Goal: Task Accomplishment & Management: Use online tool/utility

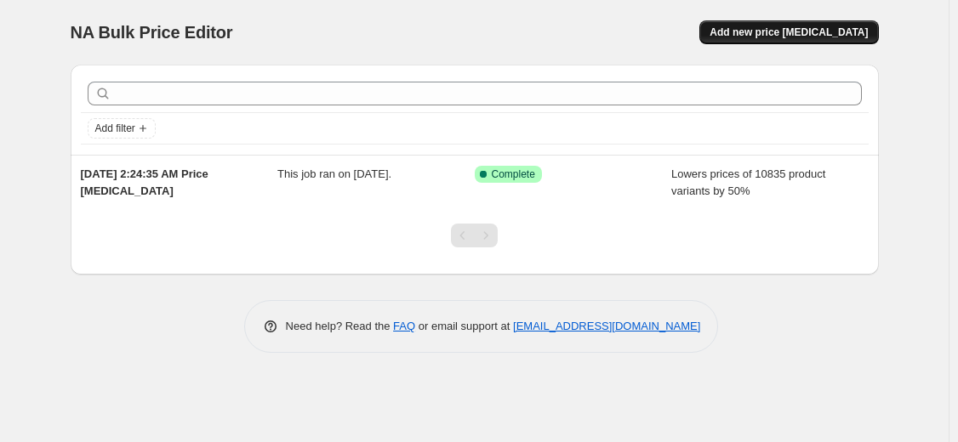
click at [769, 43] on button "Add new price [MEDICAL_DATA]" at bounding box center [788, 32] width 179 height 24
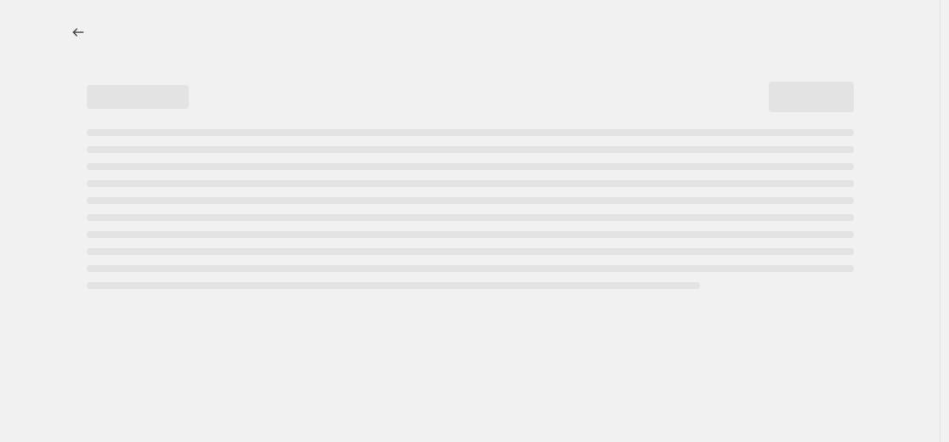
select select "percentage"
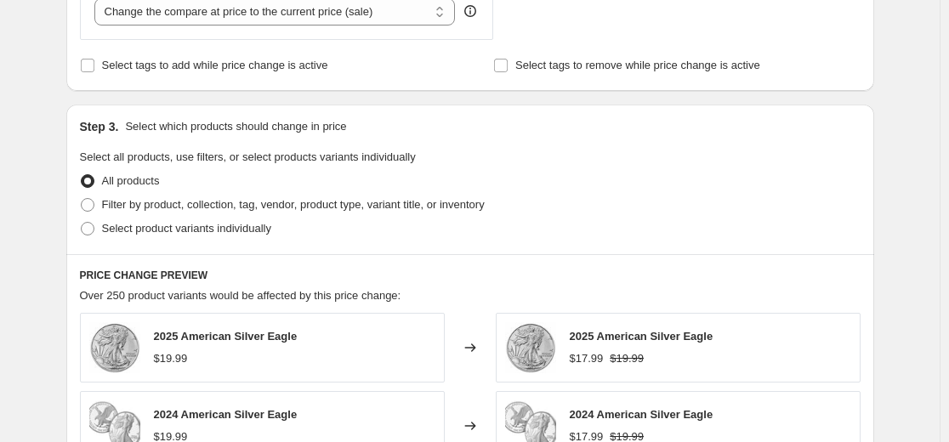
scroll to position [703, 0]
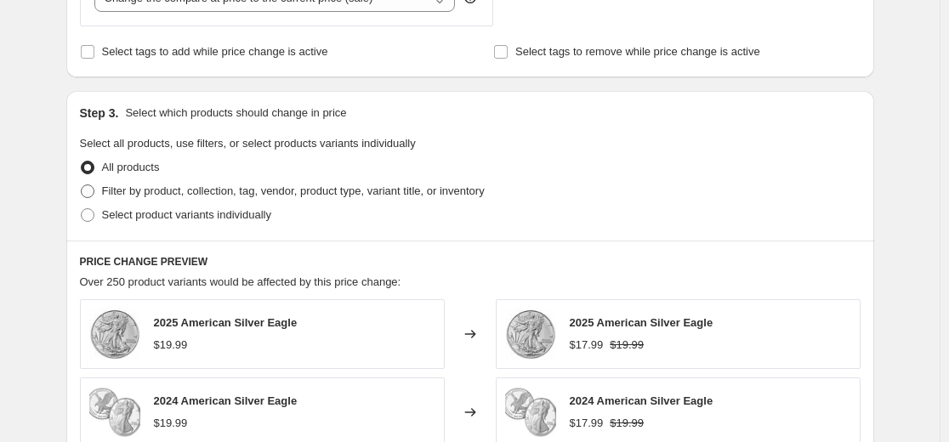
click at [282, 195] on span "Filter by product, collection, tag, vendor, product type, variant title, or inv…" at bounding box center [293, 191] width 383 height 13
click at [82, 185] on input "Filter by product, collection, tag, vendor, product type, variant title, or inv…" at bounding box center [81, 185] width 1 height 1
radio input "true"
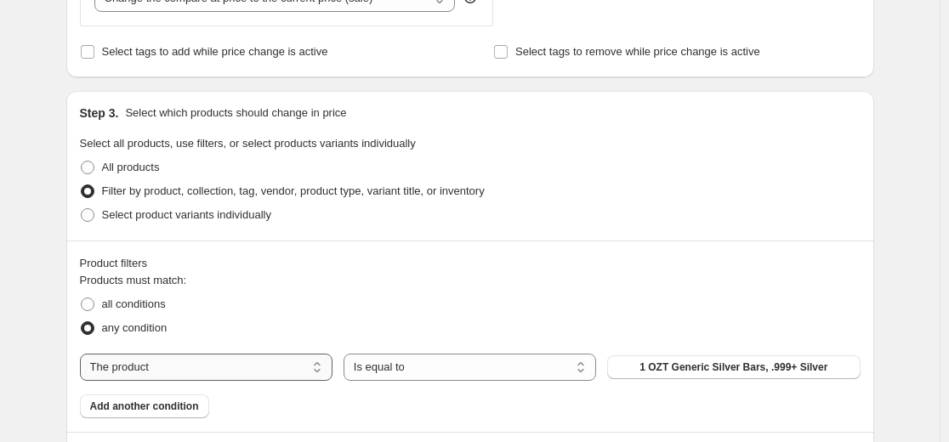
click at [282, 360] on select "The product The product's collection The product's tag The product's vendor The…" at bounding box center [206, 367] width 253 height 27
click at [386, 254] on div "Product filters Products must match: all conditions any condition The product T…" at bounding box center [470, 336] width 808 height 191
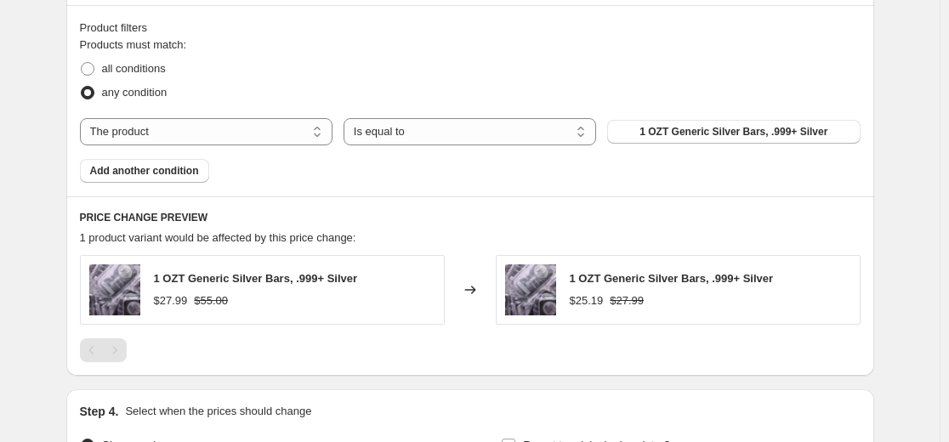
scroll to position [955, 0]
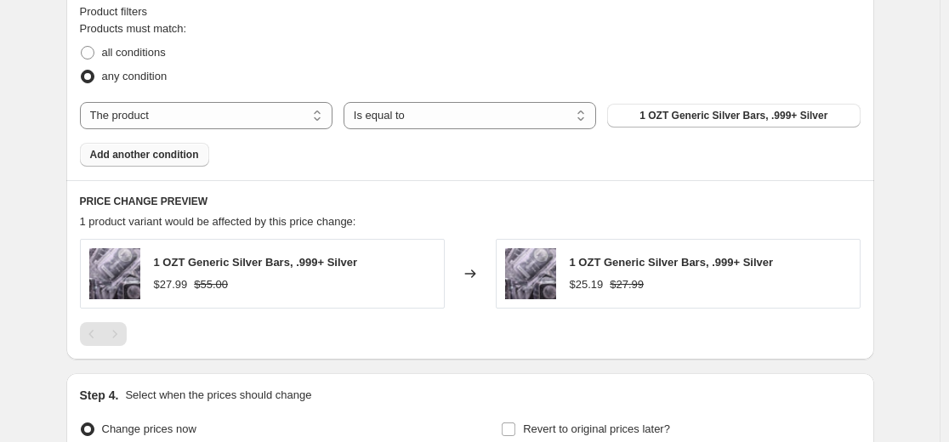
click at [151, 150] on span "Add another condition" at bounding box center [144, 155] width 109 height 14
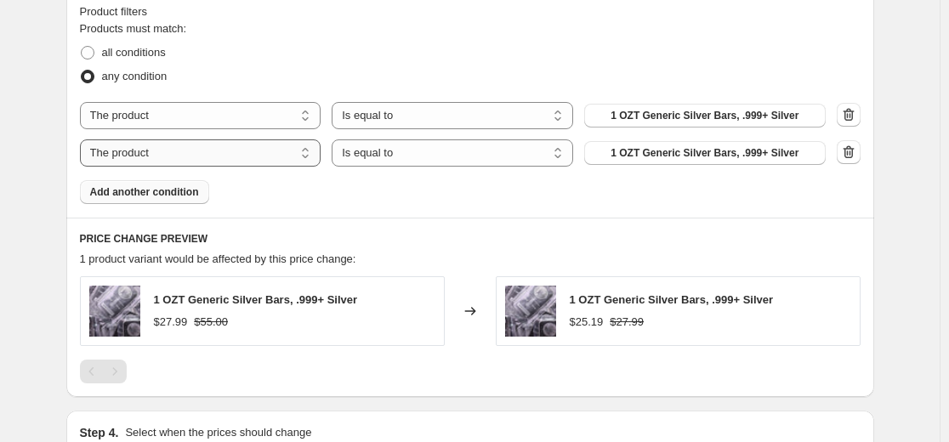
click at [196, 151] on select "The product The product's collection The product's tag The product's vendor The…" at bounding box center [201, 152] width 242 height 27
click at [366, 194] on div "Products must match: all conditions any condition The product The product's col…" at bounding box center [470, 112] width 781 height 184
click at [509, 120] on select "Is equal to Is not equal to" at bounding box center [453, 115] width 242 height 27
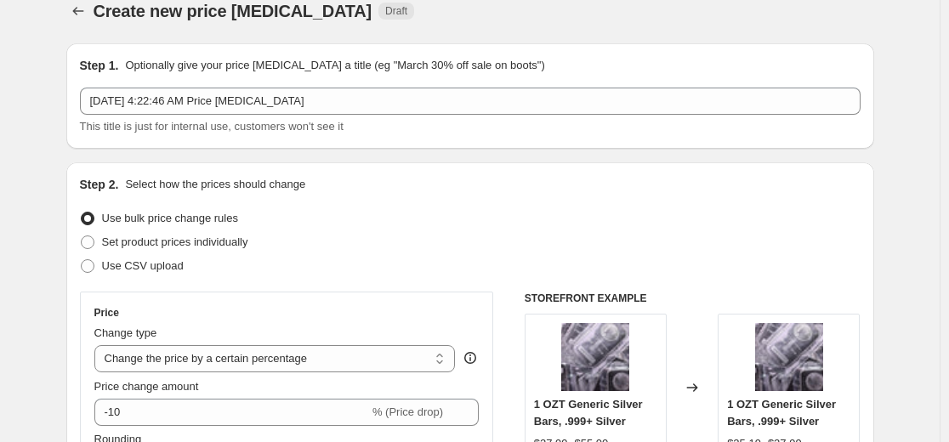
scroll to position [0, 0]
